Goal: Find specific fact: Find contact information

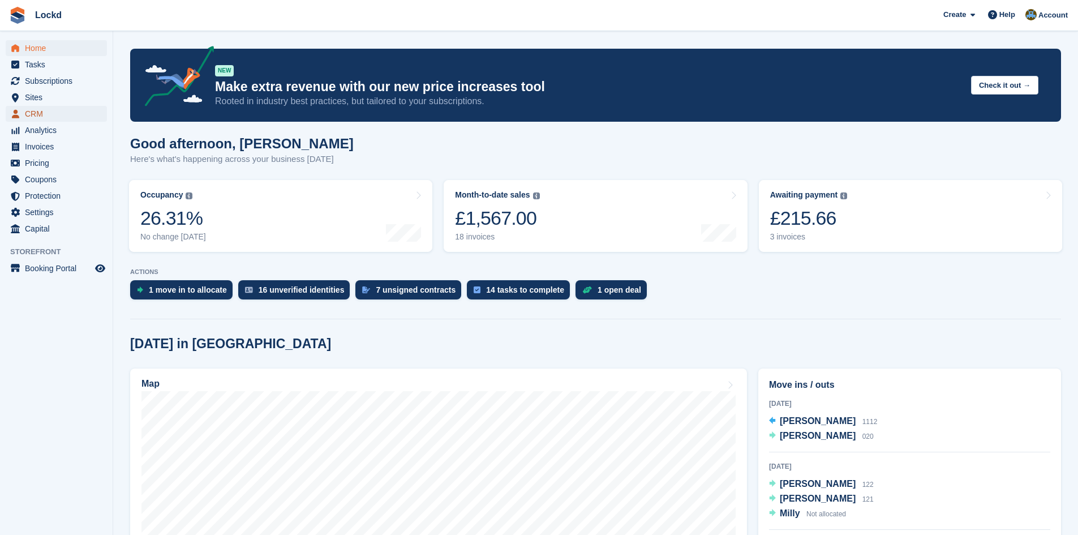
click at [41, 115] on span "CRM" at bounding box center [59, 114] width 68 height 16
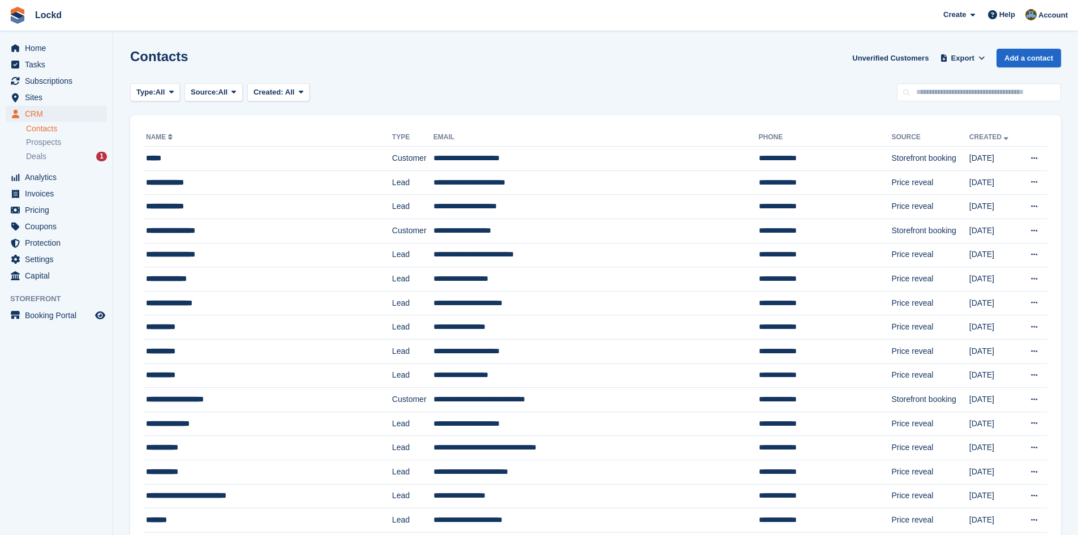
click at [51, 126] on link "Contacts" at bounding box center [66, 128] width 81 height 11
click at [927, 95] on input "text" at bounding box center [979, 92] width 164 height 19
type input "******"
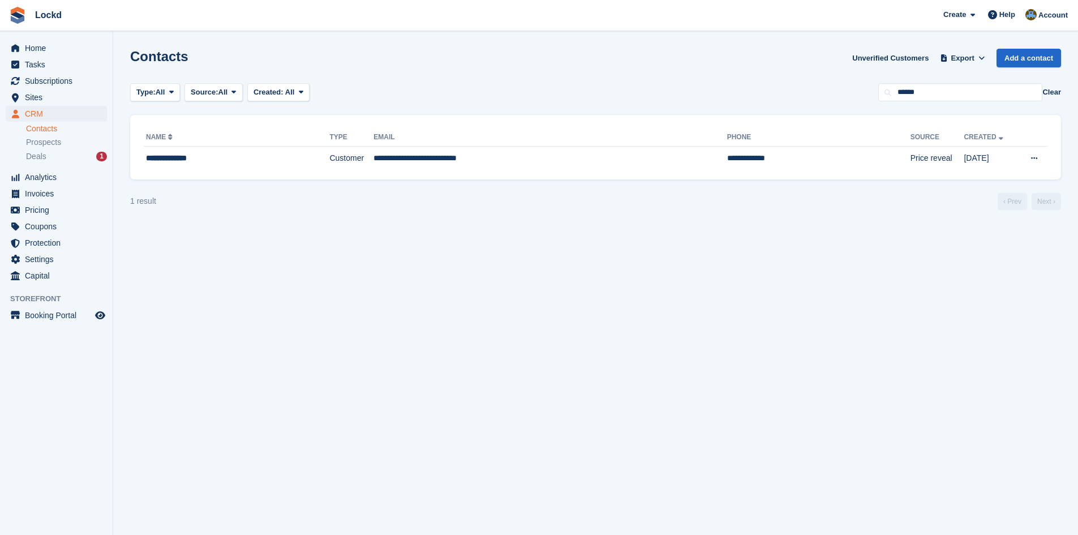
drag, startPoint x: 950, startPoint y: 156, endPoint x: 949, endPoint y: 177, distance: 21.5
click at [964, 156] on td "[DATE]" at bounding box center [990, 159] width 53 height 24
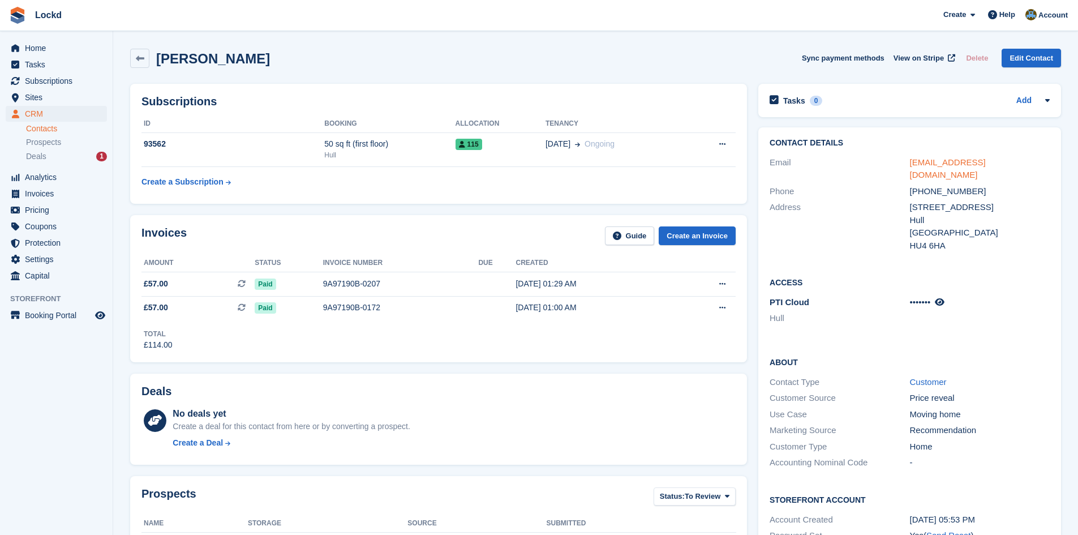
drag, startPoint x: 1000, startPoint y: 167, endPoint x: 911, endPoint y: 164, distance: 88.4
click at [911, 164] on div "cherylmitchel22@hotmail.co.uk" at bounding box center [980, 168] width 140 height 25
copy link "cherylmitchel22@hotmail.co.uk"
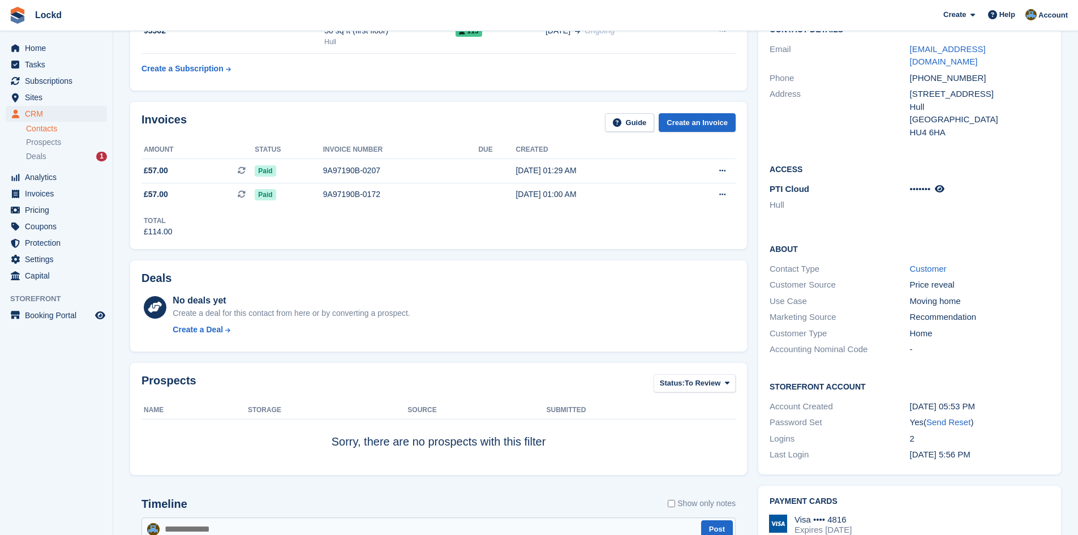
scroll to position [226, 0]
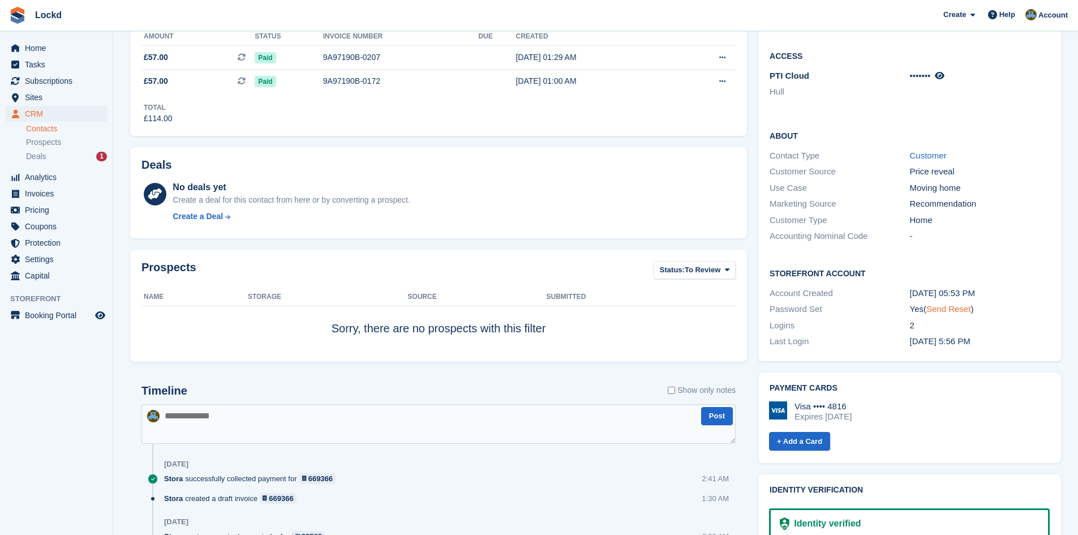
click at [951, 304] on link "Send Reset" at bounding box center [949, 309] width 44 height 10
